Goal: Book appointment/travel/reservation

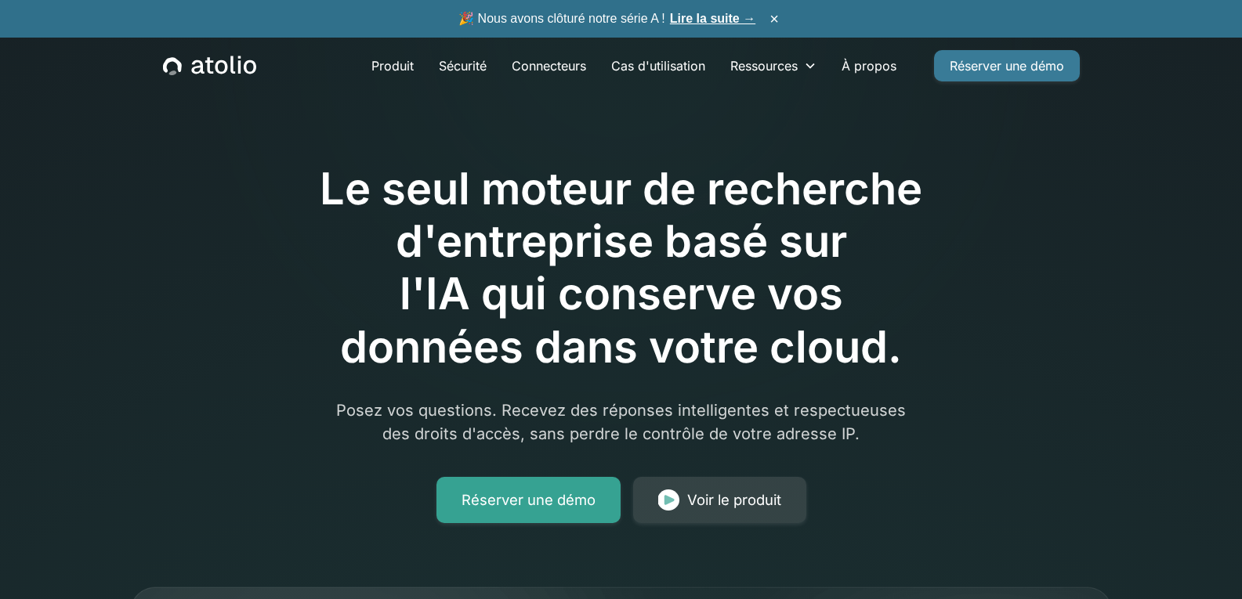
click at [1053, 54] on link "Réserver une démo" at bounding box center [1007, 65] width 146 height 31
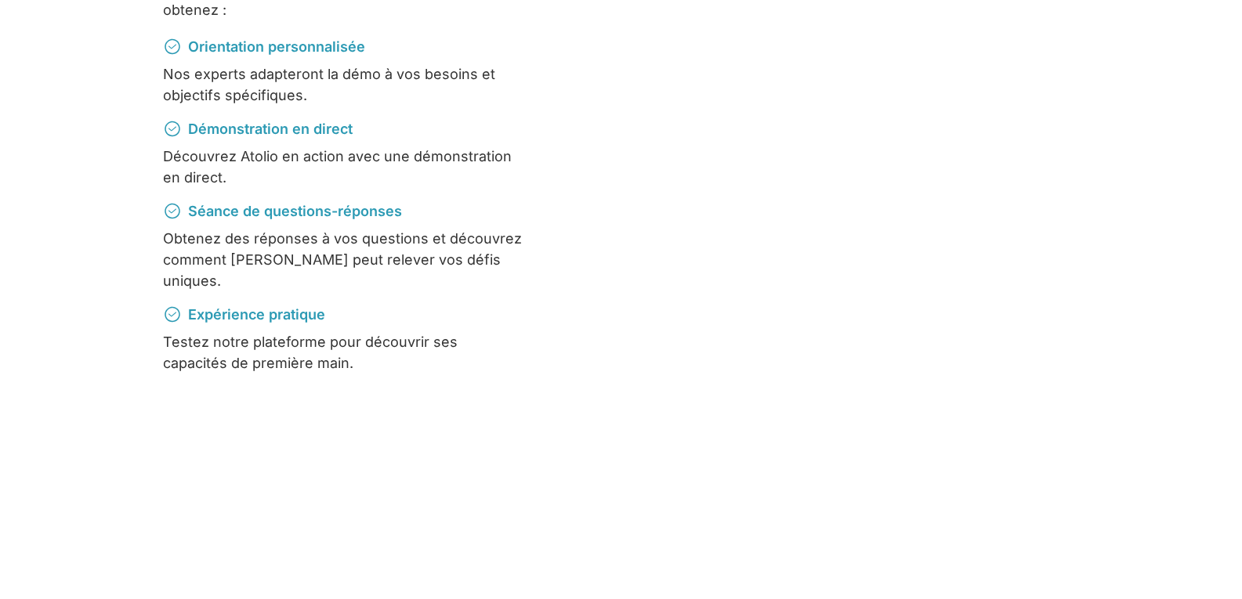
scroll to position [394, 0]
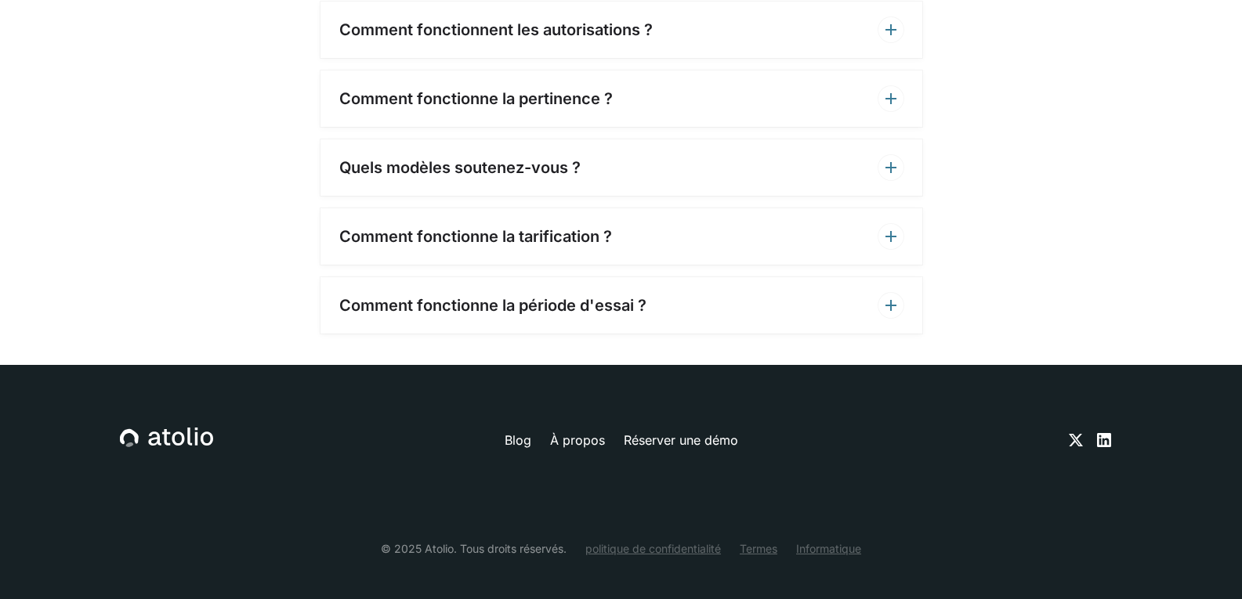
scroll to position [695, 0]
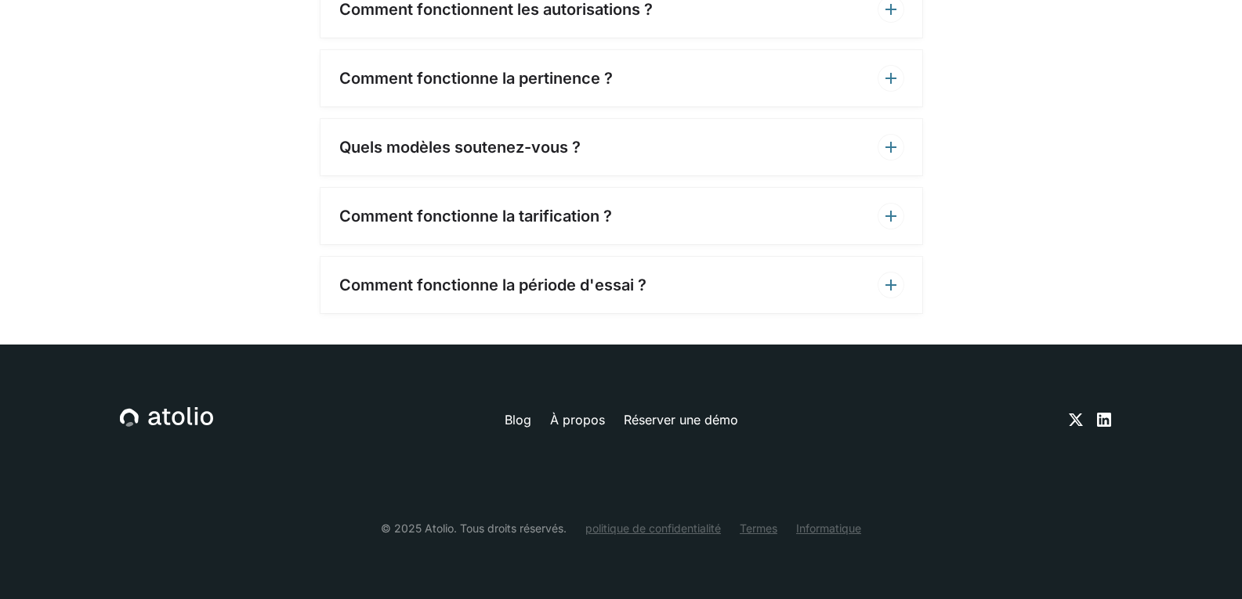
click at [744, 240] on div "Comment fonctionne la tarification ?" at bounding box center [621, 216] width 602 height 56
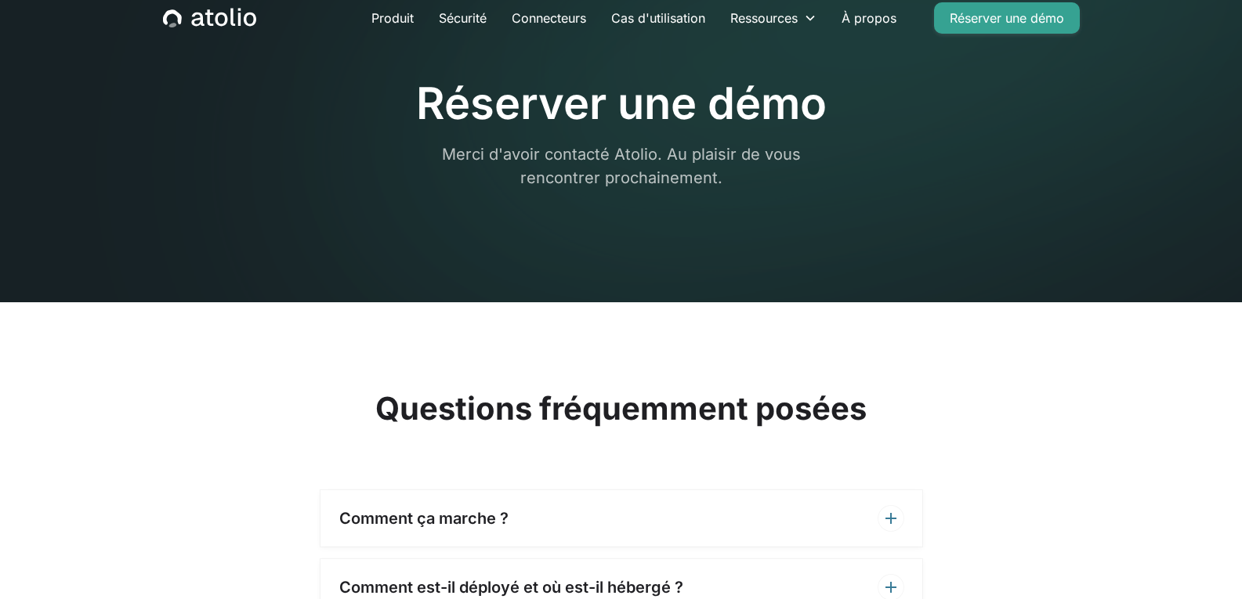
scroll to position [0, 0]
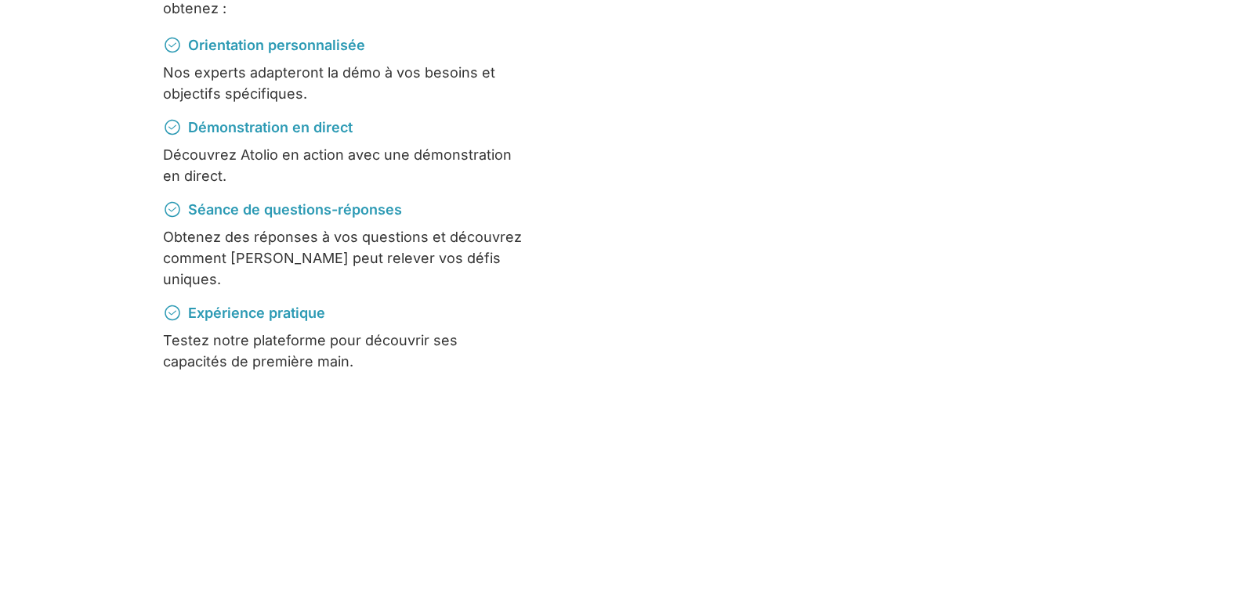
scroll to position [415, 0]
